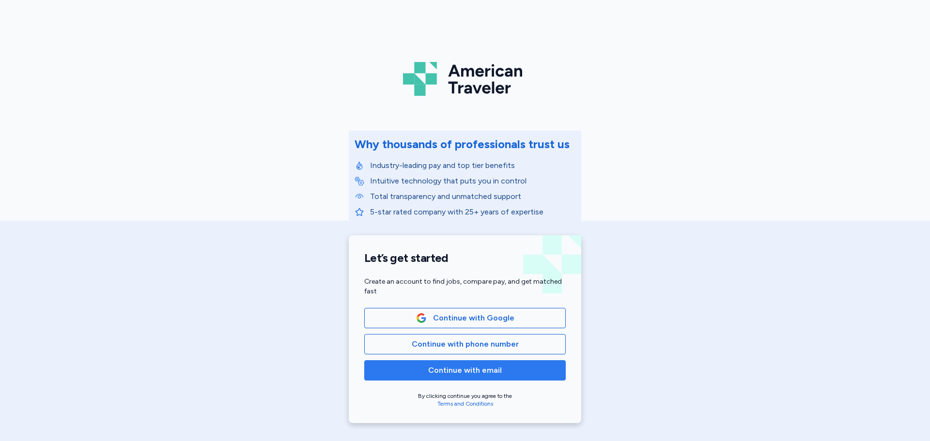
click at [448, 373] on span "Continue with email" at bounding box center [465, 371] width 74 height 12
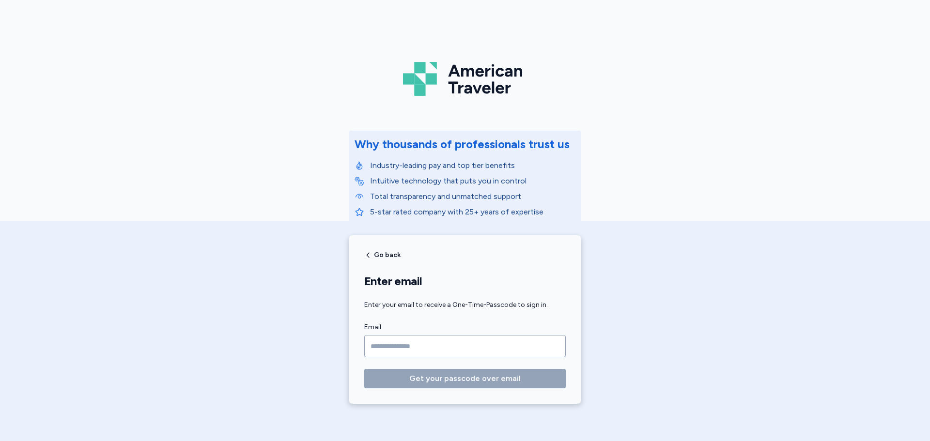
click at [440, 349] on input "Email" at bounding box center [465, 346] width 202 height 22
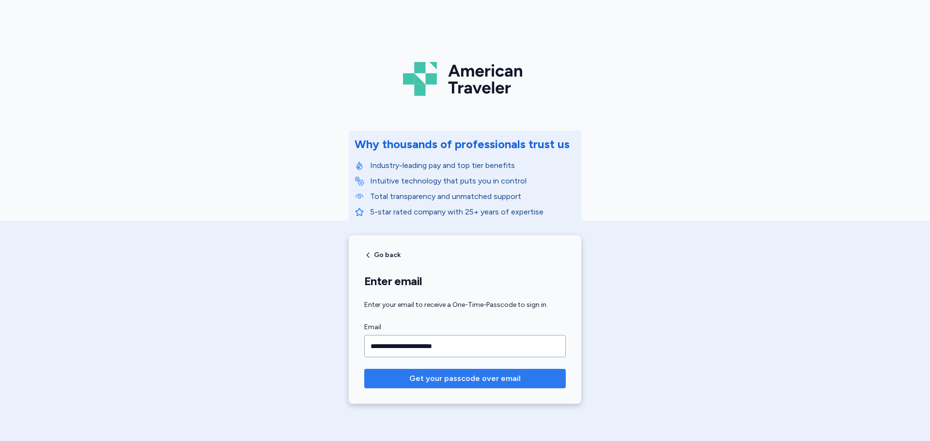
type input "**********"
click at [439, 378] on span "Get your passcode over email" at bounding box center [464, 379] width 111 height 12
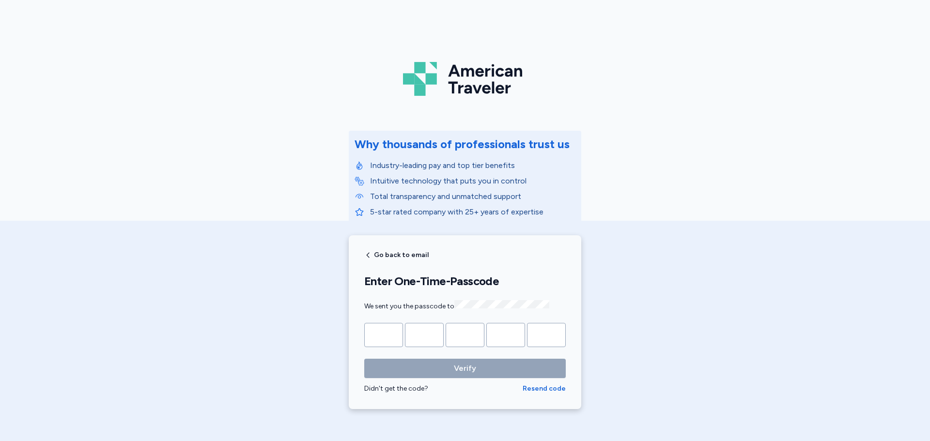
type input "*"
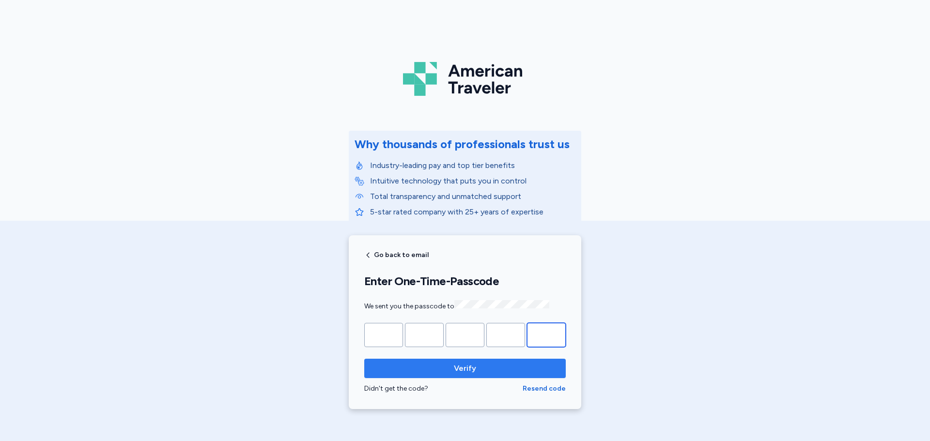
type input "*"
click at [444, 371] on span "Verify" at bounding box center [465, 369] width 186 height 12
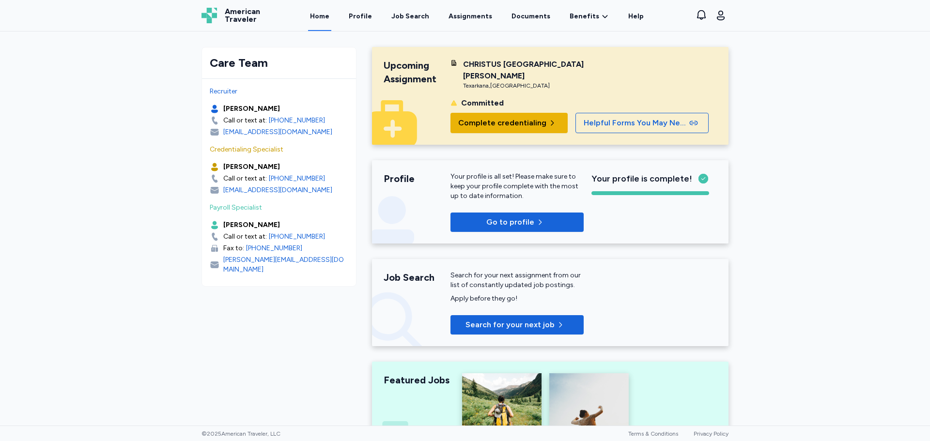
click at [501, 113] on button "Complete credentialing" at bounding box center [509, 123] width 117 height 20
